Goal: Task Accomplishment & Management: Complete application form

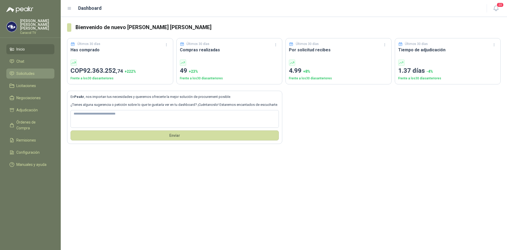
click at [27, 72] on span "Solicitudes" at bounding box center [25, 74] width 18 height 6
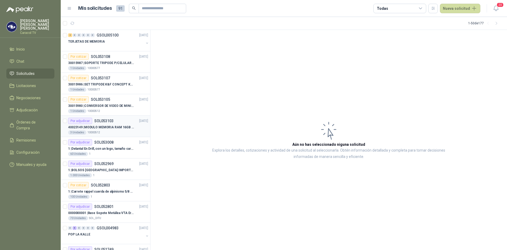
click at [115, 128] on p "40023149 | MODULO MEMORIA RAM 16GB DDR4 2666 MHZ - PORTATIL" at bounding box center [101, 127] width 66 height 5
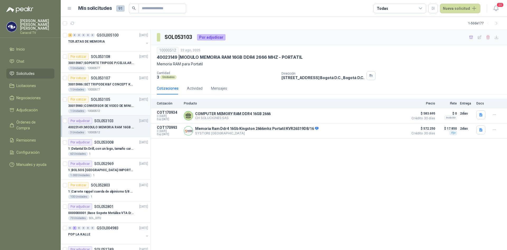
click at [103, 101] on div "Por cotizar SOL053105" at bounding box center [89, 99] width 42 height 6
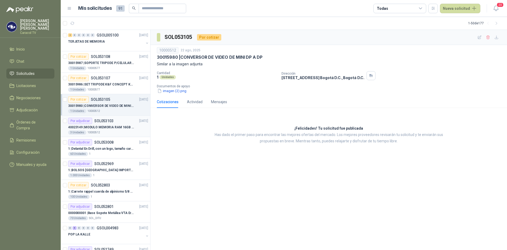
click at [101, 129] on p "40023149 | MODULO MEMORIA RAM 16GB DDR4 2666 MHZ - PORTATIL" at bounding box center [101, 127] width 66 height 5
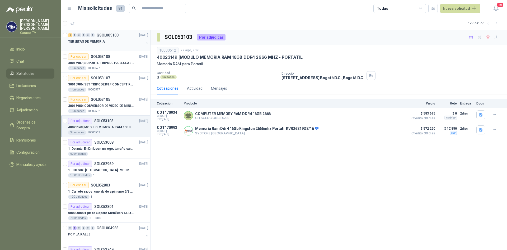
click at [103, 43] on div "TERJETAS DE MEMORIA" at bounding box center [106, 41] width 76 height 6
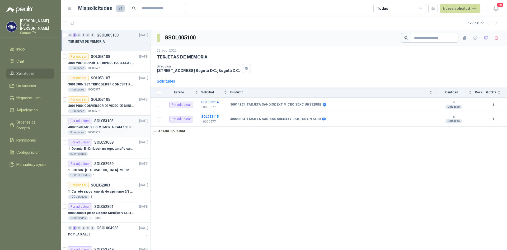
click at [107, 128] on p "40023149 | MODULO MEMORIA RAM 16GB DDR4 2666 MHZ - PORTATIL" at bounding box center [101, 127] width 66 height 5
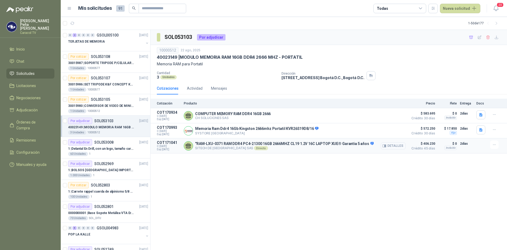
click at [391, 146] on button "Detalles" at bounding box center [393, 145] width 25 height 7
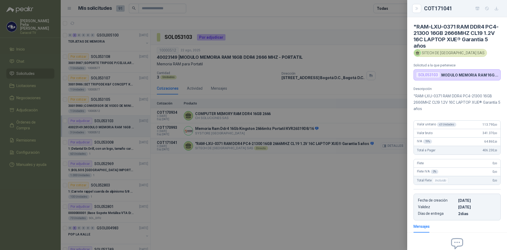
scroll to position [55, 0]
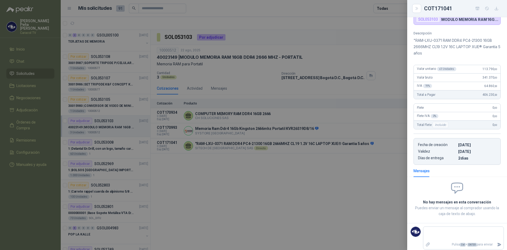
click at [315, 200] on div at bounding box center [253, 125] width 507 height 250
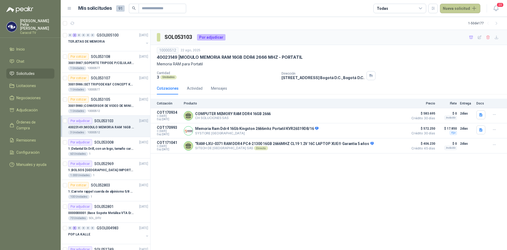
click at [453, 8] on button "Nueva solicitud" at bounding box center [460, 9] width 40 height 10
click at [455, 32] on link "Solicitud grupal" at bounding box center [466, 30] width 45 height 9
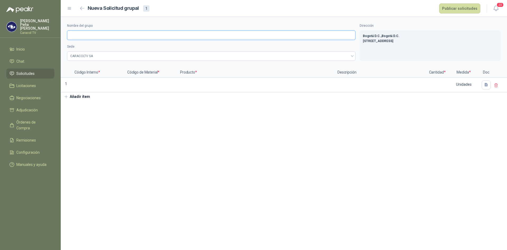
click at [113, 36] on input "Nombre del grupo" at bounding box center [211, 35] width 288 height 10
type input "**********"
click at [85, 84] on input at bounding box center [98, 83] width 52 height 10
click at [90, 83] on input at bounding box center [98, 83] width 52 height 10
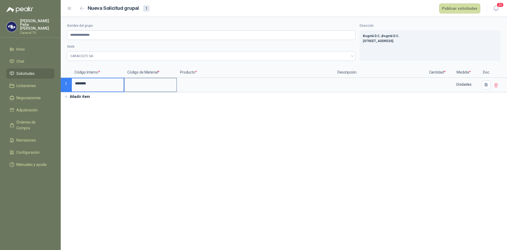
click at [137, 83] on input at bounding box center [151, 83] width 52 height 10
click at [194, 80] on input at bounding box center [255, 83] width 156 height 10
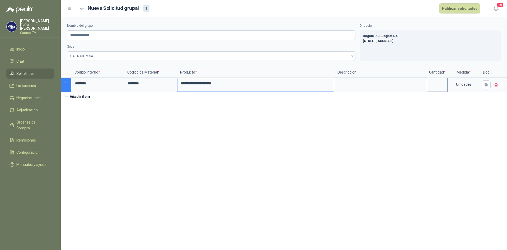
click at [438, 83] on input at bounding box center [437, 83] width 20 height 10
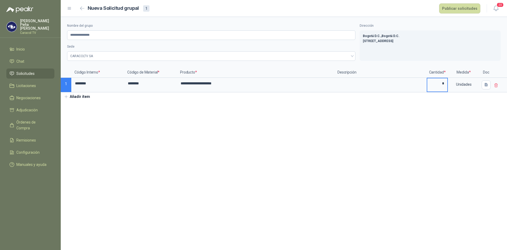
type input "*"
click at [76, 97] on button "Añadir ítem" at bounding box center [77, 96] width 32 height 9
drag, startPoint x: 95, startPoint y: 83, endPoint x: 65, endPoint y: 83, distance: 30.1
click at [65, 83] on div "**********" at bounding box center [284, 87] width 446 height 40
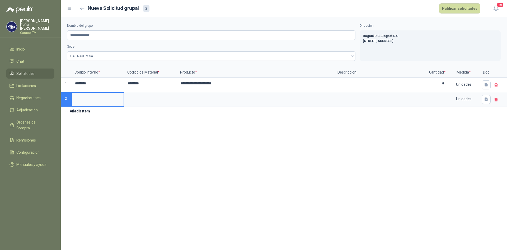
click at [82, 95] on input at bounding box center [98, 98] width 52 height 10
click at [148, 97] on input at bounding box center [151, 98] width 52 height 10
click at [195, 99] on input at bounding box center [255, 98] width 156 height 10
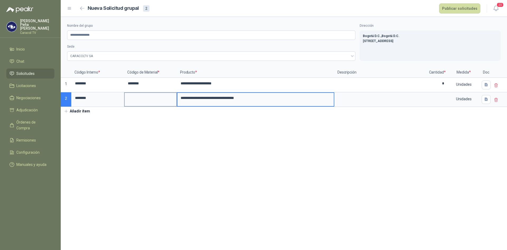
click at [147, 99] on input at bounding box center [151, 98] width 52 height 10
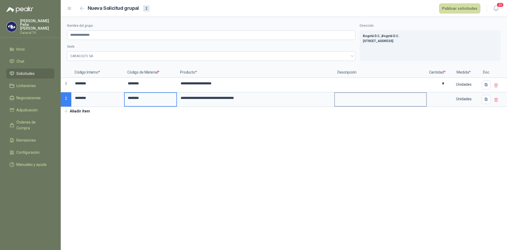
click at [357, 100] on textarea at bounding box center [380, 99] width 91 height 12
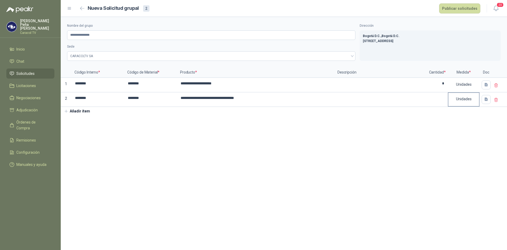
click at [453, 97] on div "Unidades" at bounding box center [463, 99] width 31 height 12
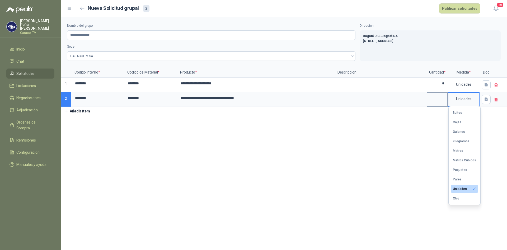
click at [442, 99] on input at bounding box center [437, 98] width 20 height 10
type input "*"
click at [70, 109] on button "Añadir ítem" at bounding box center [77, 111] width 32 height 9
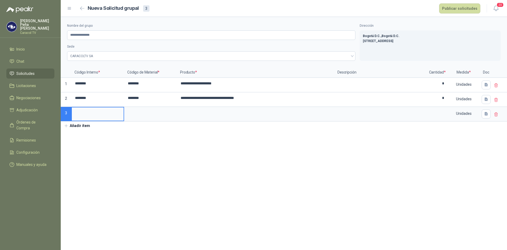
drag, startPoint x: 73, startPoint y: 97, endPoint x: 65, endPoint y: 97, distance: 7.7
click at [65, 97] on div "**********" at bounding box center [284, 94] width 446 height 54
click at [84, 108] on input at bounding box center [98, 112] width 52 height 10
click at [141, 115] on input at bounding box center [151, 112] width 52 height 10
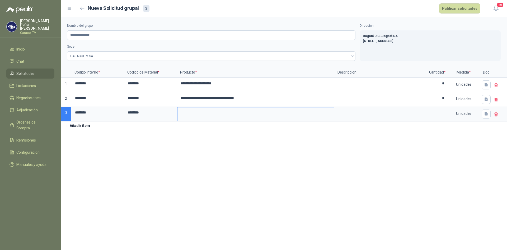
click at [198, 114] on input at bounding box center [255, 112] width 156 height 10
click at [445, 113] on input at bounding box center [437, 112] width 20 height 10
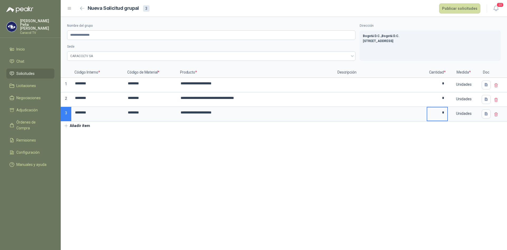
type input "*"
click at [402, 143] on section "**********" at bounding box center [284, 133] width 446 height 233
click at [459, 7] on button "Publicar solicitudes" at bounding box center [459, 8] width 41 height 10
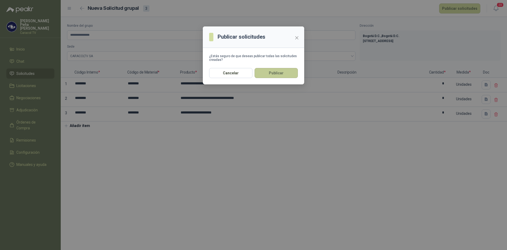
click at [273, 72] on button "Publicar" at bounding box center [276, 73] width 43 height 10
